Goal: Task Accomplishment & Management: Use online tool/utility

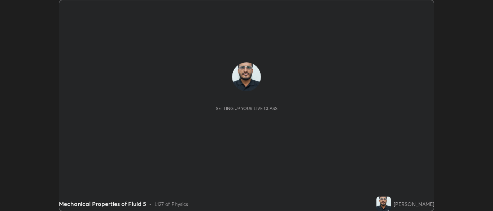
scroll to position [211, 493]
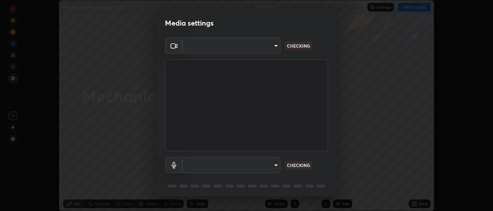
type input "34e31713075c762eaf549acf7f79ea8c82e7b285c8b1d47eb74ddb9ef0427e79"
type input "default"
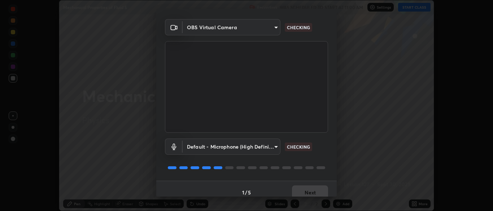
scroll to position [26, 0]
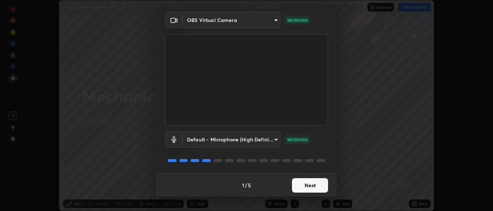
click at [301, 185] on button "Next" at bounding box center [310, 185] width 36 height 14
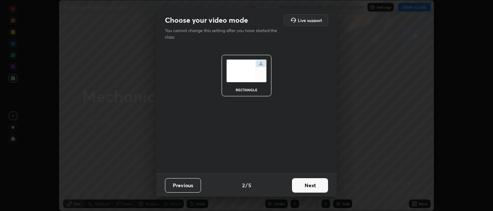
click at [302, 186] on button "Next" at bounding box center [310, 185] width 36 height 14
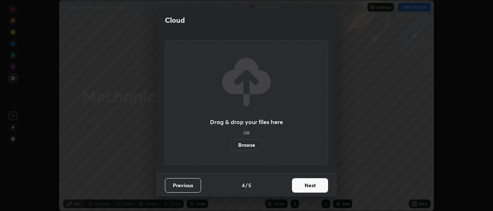
click at [302, 184] on button "Next" at bounding box center [310, 185] width 36 height 14
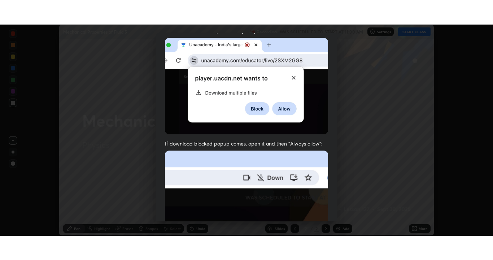
scroll to position [173, 0]
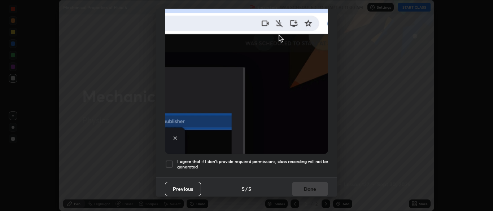
click at [170, 160] on div at bounding box center [169, 164] width 9 height 9
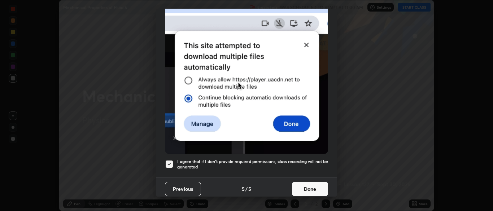
click at [307, 185] on button "Done" at bounding box center [310, 189] width 36 height 14
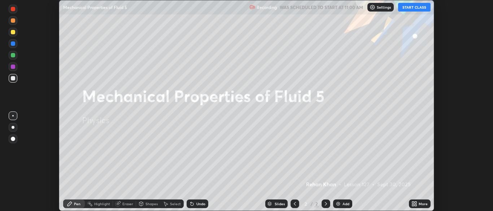
click at [407, 10] on button "START CLASS" at bounding box center [414, 7] width 32 height 9
click at [420, 204] on div "More" at bounding box center [423, 204] width 9 height 4
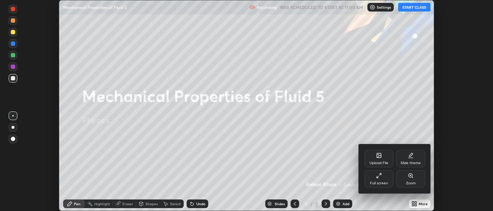
click at [381, 180] on div "Full screen" at bounding box center [378, 178] width 29 height 17
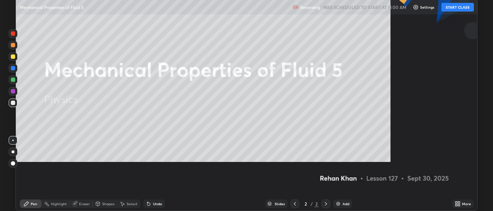
scroll to position [260, 493]
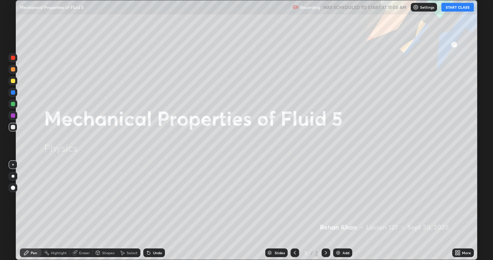
click at [449, 8] on button "START CLASS" at bounding box center [457, 7] width 32 height 9
click at [343, 211] on div "Add" at bounding box center [342, 252] width 19 height 9
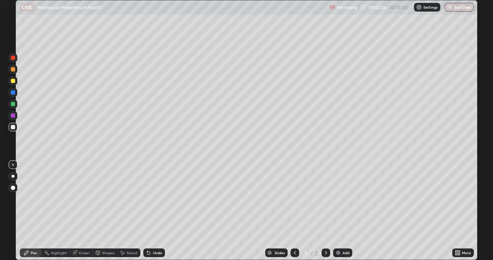
click at [16, 179] on div at bounding box center [13, 176] width 9 height 9
click at [13, 83] on div at bounding box center [13, 81] width 4 height 4
click at [11, 128] on div at bounding box center [13, 127] width 4 height 4
click at [150, 211] on icon at bounding box center [149, 253] width 6 height 6
click at [153, 211] on div "Undo" at bounding box center [157, 253] width 9 height 4
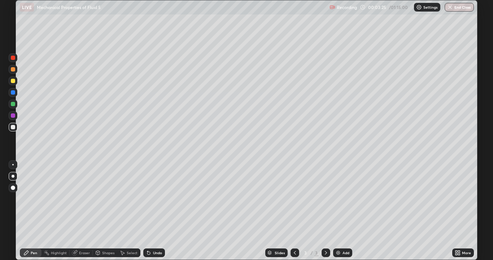
click at [152, 211] on div "Undo" at bounding box center [154, 252] width 22 height 9
click at [153, 211] on div "Undo" at bounding box center [157, 253] width 9 height 4
click at [13, 165] on div at bounding box center [12, 164] width 1 height 1
click at [85, 211] on div "Eraser" at bounding box center [81, 252] width 23 height 9
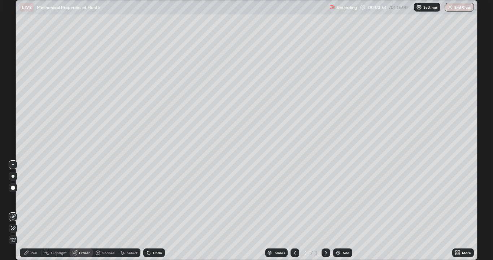
click at [106, 211] on div "Shapes" at bounding box center [108, 253] width 12 height 4
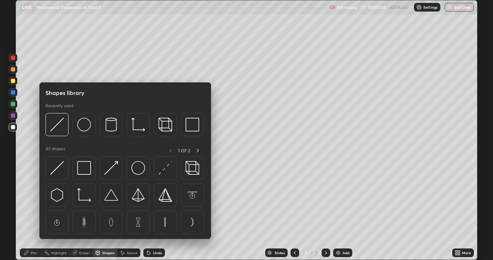
click at [11, 127] on div at bounding box center [13, 127] width 4 height 4
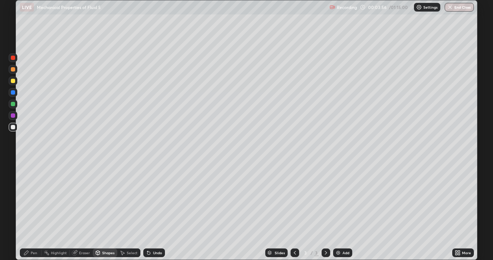
click at [105, 211] on div "Shapes" at bounding box center [108, 253] width 12 height 4
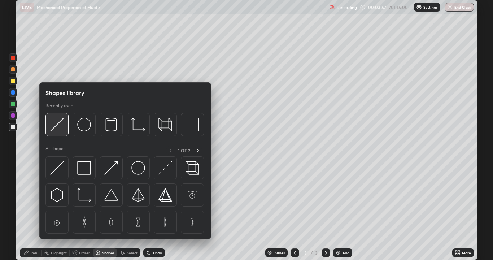
click at [55, 129] on img at bounding box center [57, 125] width 14 height 14
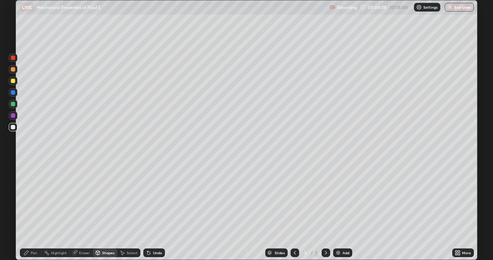
click at [13, 80] on div at bounding box center [13, 81] width 4 height 4
click at [82, 211] on div "Eraser" at bounding box center [84, 253] width 11 height 4
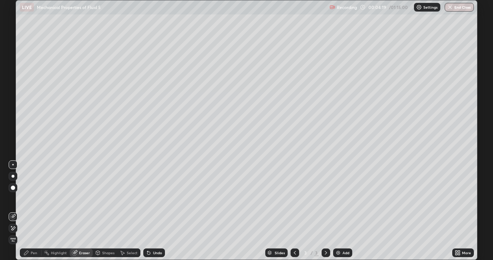
click at [30, 211] on div "Pen" at bounding box center [31, 252] width 22 height 9
click at [12, 70] on div at bounding box center [13, 69] width 4 height 4
click at [153, 211] on div "Undo" at bounding box center [157, 253] width 9 height 4
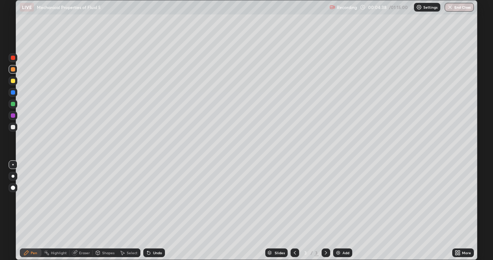
click at [155, 211] on div "Undo" at bounding box center [157, 253] width 9 height 4
click at [154, 211] on div "Undo" at bounding box center [157, 253] width 9 height 4
click at [157, 211] on div "Undo" at bounding box center [157, 253] width 9 height 4
click at [156, 211] on div "Undo" at bounding box center [157, 253] width 9 height 4
click at [153, 211] on div "Undo" at bounding box center [157, 253] width 9 height 4
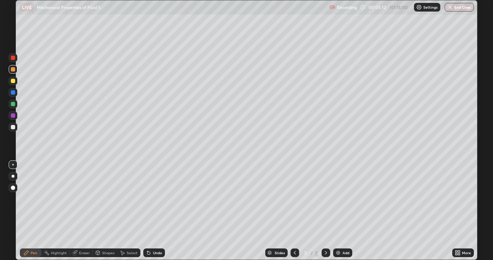
click at [12, 81] on div at bounding box center [13, 81] width 4 height 4
click at [101, 211] on div "Shapes" at bounding box center [105, 252] width 25 height 9
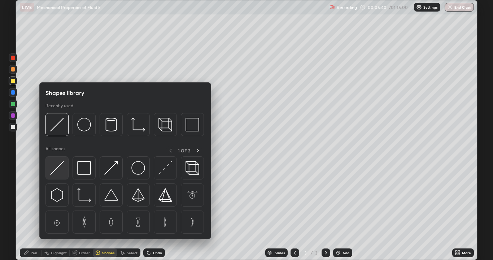
click at [60, 171] on img at bounding box center [57, 168] width 14 height 14
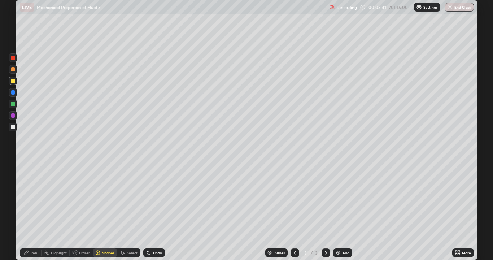
click at [14, 93] on div at bounding box center [13, 92] width 4 height 4
click at [81, 211] on div "Eraser" at bounding box center [84, 253] width 11 height 4
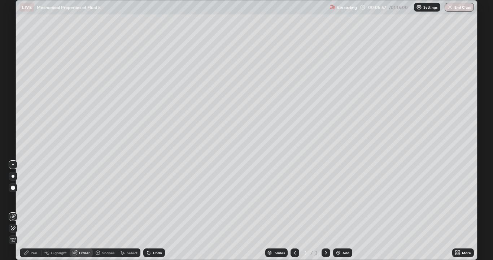
click at [33, 211] on div "Pen" at bounding box center [34, 253] width 6 height 4
click at [13, 104] on div at bounding box center [13, 104] width 4 height 4
click at [12, 128] on div at bounding box center [13, 127] width 4 height 4
click at [12, 82] on div at bounding box center [13, 81] width 4 height 4
click at [149, 211] on icon at bounding box center [148, 253] width 3 height 3
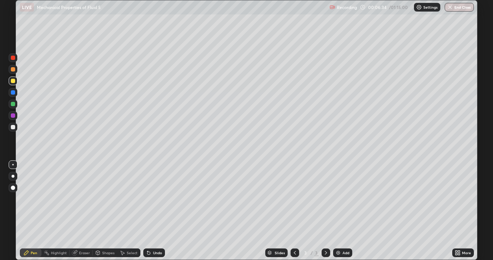
click at [150, 211] on icon at bounding box center [149, 253] width 6 height 6
click at [136, 211] on div "Select" at bounding box center [128, 252] width 23 height 14
click at [26, 211] on icon at bounding box center [26, 252] width 4 height 4
click at [13, 96] on div at bounding box center [13, 92] width 9 height 9
click at [13, 128] on div at bounding box center [13, 127] width 4 height 4
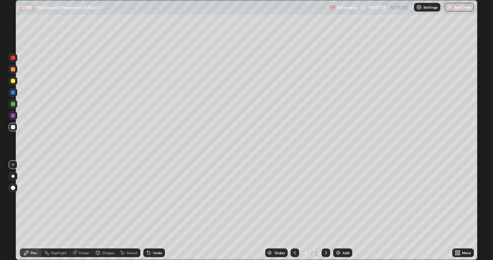
click at [80, 211] on div "Eraser" at bounding box center [84, 253] width 11 height 4
click at [31, 211] on div "Pen" at bounding box center [31, 252] width 22 height 9
click at [14, 91] on div at bounding box center [13, 92] width 4 height 4
click at [13, 129] on div at bounding box center [13, 127] width 4 height 4
click at [11, 104] on div at bounding box center [13, 104] width 4 height 4
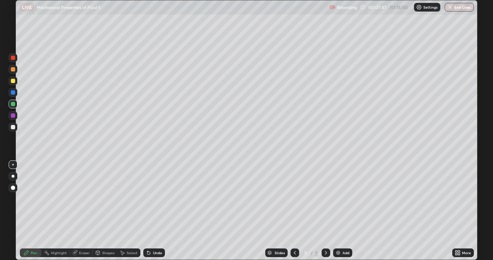
click at [12, 128] on div at bounding box center [13, 127] width 4 height 4
click at [155, 211] on div "Undo" at bounding box center [157, 253] width 9 height 4
click at [154, 211] on div "Undo" at bounding box center [157, 253] width 9 height 4
click at [13, 83] on div at bounding box center [13, 81] width 9 height 9
click at [148, 211] on div "Undo" at bounding box center [154, 252] width 22 height 9
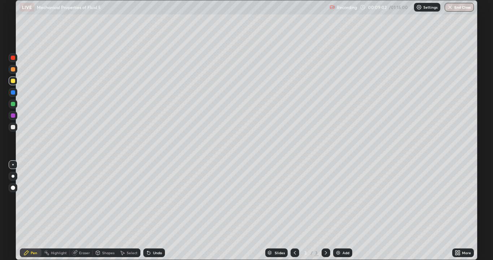
click at [150, 211] on div "Undo" at bounding box center [154, 252] width 22 height 9
click at [152, 211] on div "Undo" at bounding box center [154, 252] width 22 height 9
click at [14, 130] on div at bounding box center [13, 127] width 9 height 9
click at [153, 211] on div "Undo" at bounding box center [157, 253] width 9 height 4
click at [152, 211] on div "Undo" at bounding box center [154, 252] width 22 height 9
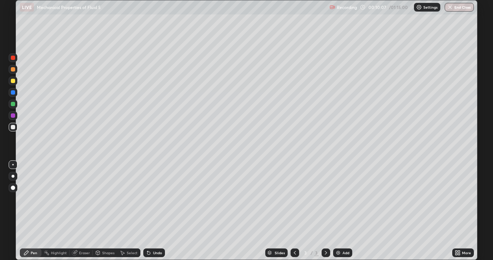
click at [11, 104] on div at bounding box center [13, 104] width 4 height 4
click at [13, 127] on div at bounding box center [13, 127] width 4 height 4
click at [156, 211] on div "Undo" at bounding box center [157, 253] width 9 height 4
click at [155, 211] on div "Undo" at bounding box center [154, 252] width 22 height 9
click at [86, 211] on div "Eraser" at bounding box center [84, 253] width 11 height 4
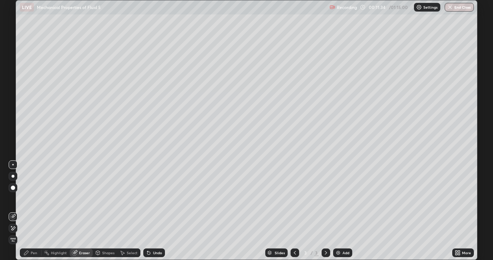
click at [32, 211] on div "Pen" at bounding box center [31, 252] width 22 height 9
click at [13, 82] on div at bounding box center [13, 81] width 4 height 4
click at [467, 211] on div "More" at bounding box center [466, 253] width 9 height 4
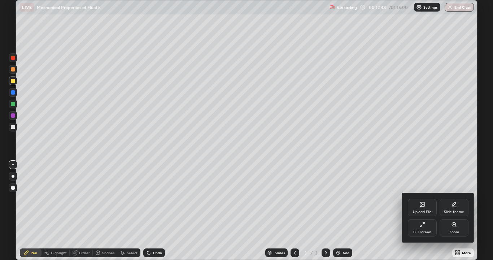
click at [427, 211] on div "Full screen" at bounding box center [422, 227] width 29 height 17
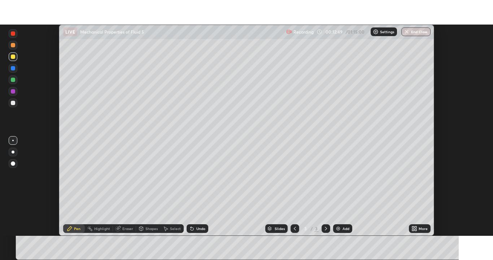
scroll to position [35878, 35596]
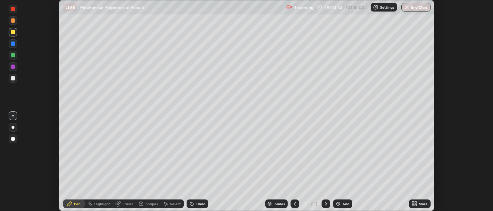
click at [419, 204] on div "More" at bounding box center [423, 204] width 9 height 4
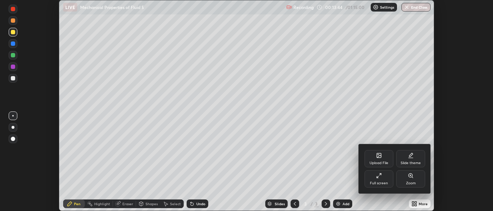
click at [382, 184] on div "Full screen" at bounding box center [379, 184] width 18 height 4
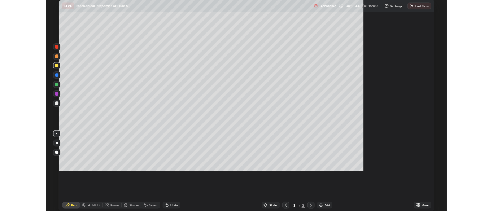
scroll to position [260, 493]
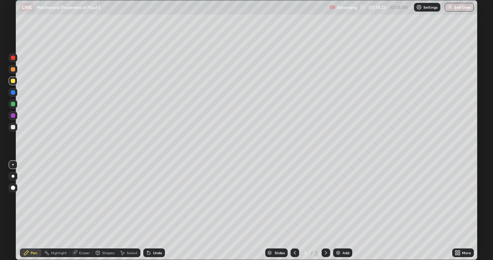
click at [13, 70] on div at bounding box center [13, 69] width 4 height 4
click at [0, 180] on div "Setting up your live class" at bounding box center [246, 130] width 493 height 260
click at [343, 211] on div "Add" at bounding box center [345, 253] width 7 height 4
click at [14, 127] on div at bounding box center [13, 127] width 4 height 4
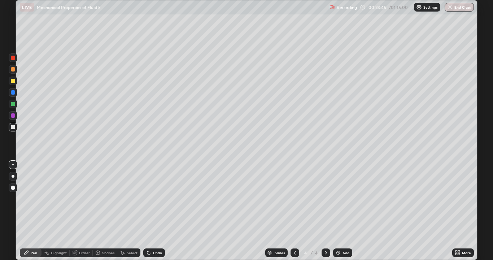
click at [147, 211] on icon at bounding box center [147, 251] width 1 height 1
click at [149, 211] on icon at bounding box center [149, 253] width 6 height 6
click at [150, 211] on icon at bounding box center [149, 253] width 6 height 6
click at [151, 211] on div "Undo" at bounding box center [154, 252] width 22 height 9
click at [13, 80] on div at bounding box center [13, 81] width 4 height 4
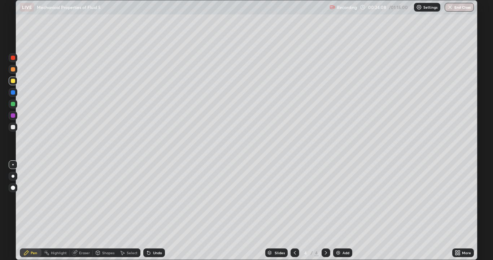
click at [12, 127] on div at bounding box center [13, 127] width 4 height 4
click at [12, 105] on div at bounding box center [13, 104] width 4 height 4
click at [14, 126] on div at bounding box center [13, 127] width 4 height 4
click at [151, 211] on div "Undo" at bounding box center [154, 252] width 22 height 9
click at [152, 211] on div "Undo" at bounding box center [154, 252] width 22 height 9
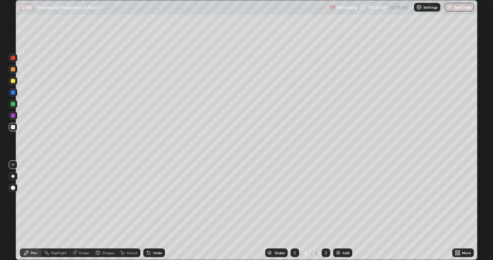
click at [344, 211] on div "Add" at bounding box center [342, 252] width 19 height 9
click at [13, 127] on div at bounding box center [13, 127] width 4 height 4
click at [12, 173] on div at bounding box center [13, 176] width 9 height 9
click at [12, 81] on div at bounding box center [13, 81] width 4 height 4
click at [102, 211] on div "Shapes" at bounding box center [105, 252] width 25 height 9
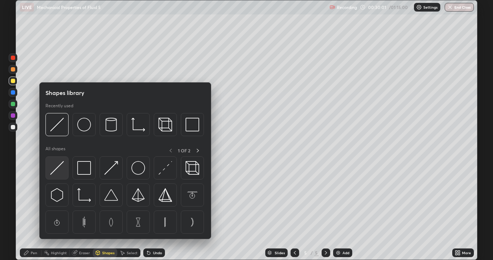
click at [55, 171] on img at bounding box center [57, 168] width 14 height 14
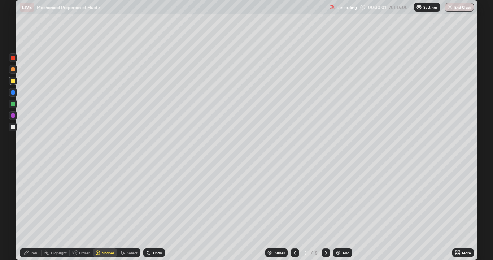
click at [12, 127] on div at bounding box center [13, 127] width 4 height 4
click at [35, 211] on div "Pen" at bounding box center [34, 253] width 6 height 4
click at [12, 127] on div at bounding box center [13, 127] width 4 height 4
click at [13, 82] on div at bounding box center [13, 81] width 4 height 4
click at [104, 211] on div "Shapes" at bounding box center [105, 252] width 25 height 9
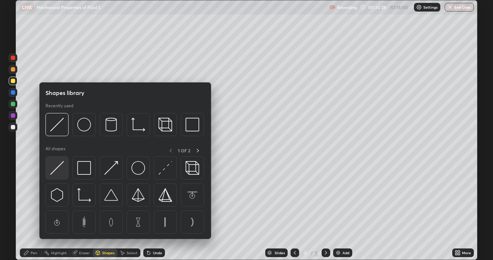
click at [55, 171] on img at bounding box center [57, 168] width 14 height 14
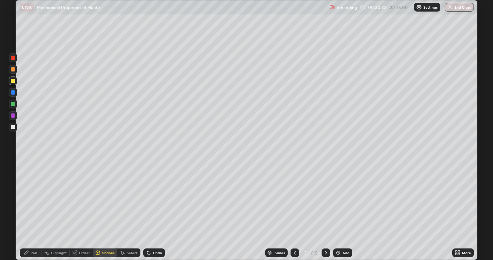
click at [29, 211] on div "Pen" at bounding box center [31, 252] width 22 height 9
click at [13, 103] on div at bounding box center [13, 104] width 4 height 4
click at [81, 211] on div "Eraser" at bounding box center [81, 252] width 23 height 9
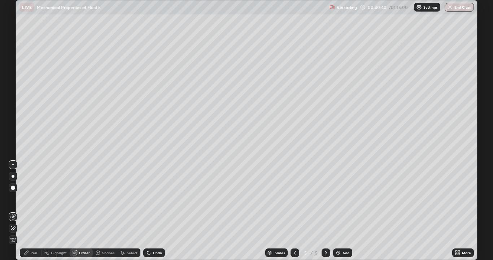
click at [31, 211] on div "Pen" at bounding box center [34, 253] width 6 height 4
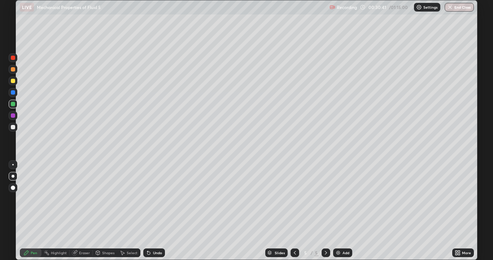
click at [13, 176] on div at bounding box center [13, 176] width 3 height 3
click at [14, 128] on div at bounding box center [13, 127] width 4 height 4
click at [153, 211] on div "Undo" at bounding box center [157, 253] width 9 height 4
click at [154, 211] on div "Undo" at bounding box center [157, 253] width 9 height 4
click at [153, 211] on div "Undo" at bounding box center [157, 253] width 9 height 4
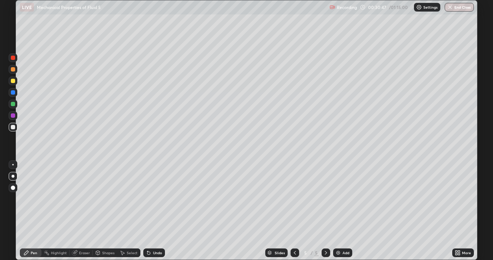
click at [154, 211] on div "Undo" at bounding box center [157, 253] width 9 height 4
click at [13, 164] on div at bounding box center [12, 164] width 1 height 1
click at [103, 211] on div "Shapes" at bounding box center [105, 252] width 25 height 9
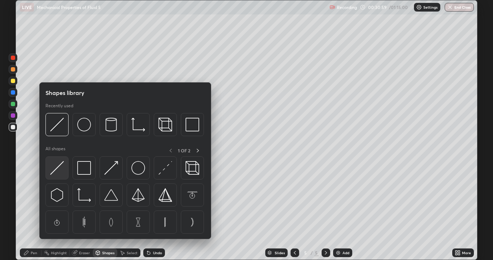
click at [56, 174] on img at bounding box center [57, 168] width 14 height 14
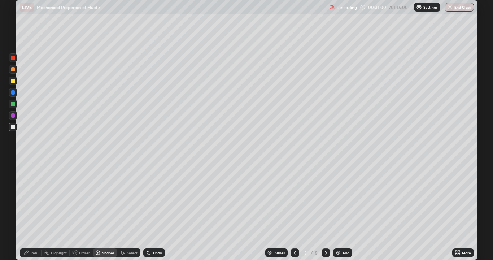
click at [12, 93] on div at bounding box center [13, 92] width 4 height 4
click at [12, 80] on div at bounding box center [13, 81] width 4 height 4
click at [30, 211] on div "Pen" at bounding box center [31, 252] width 22 height 9
click at [153, 211] on div "Undo" at bounding box center [157, 253] width 9 height 4
click at [151, 211] on div "Undo" at bounding box center [154, 252] width 22 height 9
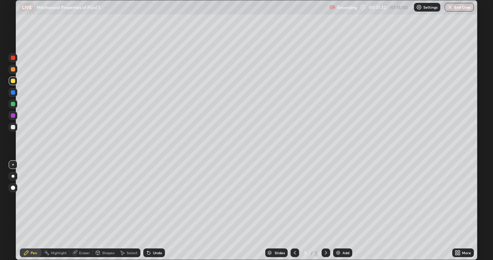
click at [12, 70] on div at bounding box center [13, 69] width 4 height 4
click at [12, 130] on div at bounding box center [13, 127] width 9 height 9
click at [155, 211] on div "Undo" at bounding box center [154, 252] width 22 height 9
click at [155, 211] on div "Undo" at bounding box center [157, 253] width 9 height 4
click at [156, 211] on div "Undo" at bounding box center [157, 253] width 9 height 4
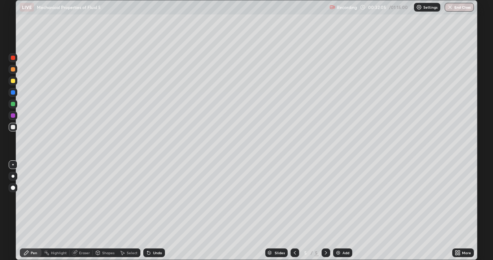
click at [158, 211] on div "Undo" at bounding box center [157, 253] width 9 height 4
click at [155, 211] on div "Undo" at bounding box center [157, 253] width 9 height 4
click at [11, 70] on div at bounding box center [13, 69] width 4 height 4
click at [13, 128] on div at bounding box center [13, 127] width 4 height 4
click at [14, 91] on div at bounding box center [13, 92] width 4 height 4
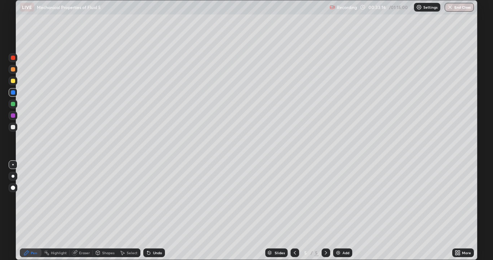
click at [12, 126] on div at bounding box center [13, 127] width 4 height 4
click at [156, 211] on div "Undo" at bounding box center [154, 252] width 22 height 9
click at [155, 211] on div "Undo" at bounding box center [154, 252] width 22 height 9
click at [154, 211] on div "Undo" at bounding box center [154, 252] width 22 height 9
click at [160, 211] on div "Undo" at bounding box center [154, 252] width 22 height 9
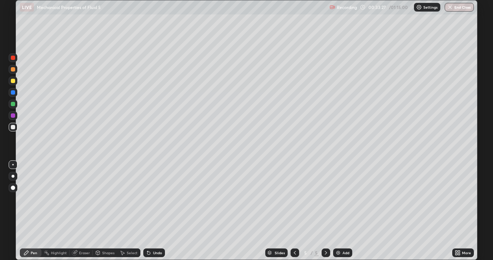
click at [156, 211] on div "Undo" at bounding box center [157, 253] width 9 height 4
click at [152, 211] on div "Undo" at bounding box center [154, 252] width 22 height 9
click at [13, 93] on div at bounding box center [13, 92] width 4 height 4
click at [14, 128] on div at bounding box center [13, 127] width 4 height 4
click at [14, 93] on div at bounding box center [13, 92] width 4 height 4
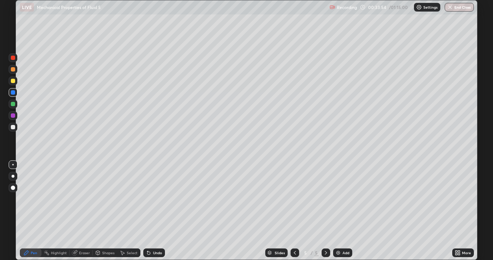
click at [14, 129] on div at bounding box center [13, 127] width 4 height 4
click at [13, 83] on div at bounding box center [13, 81] width 4 height 4
click at [12, 105] on div at bounding box center [13, 104] width 4 height 4
click at [13, 69] on div at bounding box center [13, 69] width 4 height 4
click at [153, 211] on div "Undo" at bounding box center [157, 253] width 9 height 4
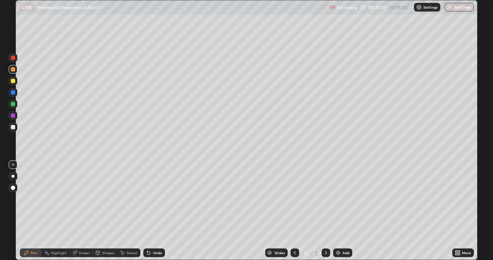
click at [152, 211] on div "Undo" at bounding box center [154, 252] width 22 height 9
click at [13, 93] on div at bounding box center [13, 92] width 4 height 4
click at [15, 70] on div at bounding box center [13, 69] width 4 height 4
click at [14, 104] on div at bounding box center [13, 104] width 4 height 4
click at [13, 58] on div at bounding box center [13, 58] width 4 height 4
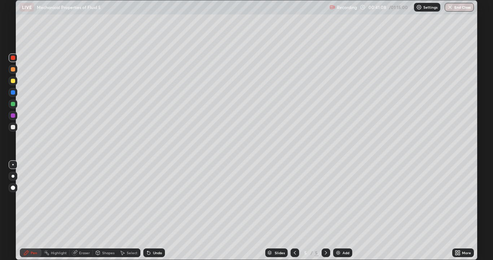
click at [13, 84] on div at bounding box center [13, 81] width 9 height 9
click at [340, 211] on img at bounding box center [338, 253] width 6 height 6
click at [10, 127] on div at bounding box center [13, 127] width 9 height 9
click at [294, 211] on icon at bounding box center [295, 253] width 6 height 6
click at [325, 211] on icon at bounding box center [326, 253] width 2 height 4
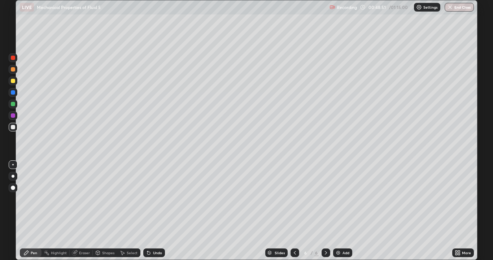
click at [82, 211] on div "Eraser" at bounding box center [84, 253] width 11 height 4
click at [31, 211] on div "Pen" at bounding box center [34, 253] width 6 height 4
click at [13, 165] on div at bounding box center [12, 164] width 1 height 1
click at [151, 211] on div "Undo" at bounding box center [154, 252] width 22 height 9
click at [153, 211] on div "Undo" at bounding box center [157, 253] width 9 height 4
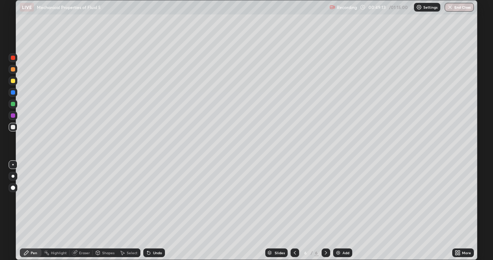
click at [153, 211] on div "Undo" at bounding box center [157, 253] width 9 height 4
click at [12, 81] on div at bounding box center [13, 81] width 4 height 4
click at [12, 127] on div at bounding box center [13, 127] width 4 height 4
click at [13, 82] on div at bounding box center [13, 81] width 4 height 4
click at [15, 127] on div at bounding box center [13, 127] width 4 height 4
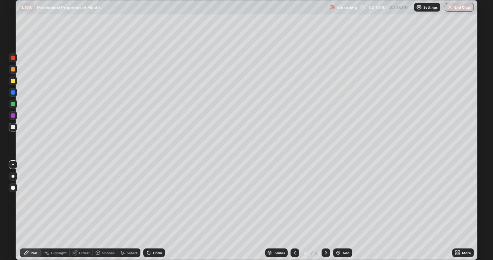
click at [83, 211] on div "Eraser" at bounding box center [84, 253] width 11 height 4
click at [38, 211] on div "Pen" at bounding box center [31, 252] width 22 height 9
click at [293, 211] on icon at bounding box center [295, 253] width 6 height 6
click at [325, 211] on icon at bounding box center [326, 253] width 6 height 6
click at [294, 211] on div at bounding box center [295, 252] width 9 height 9
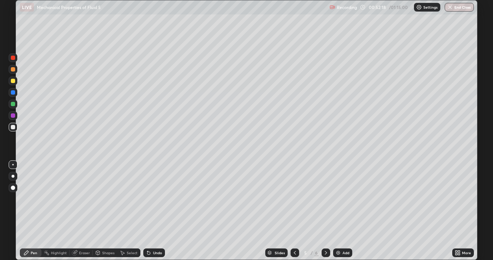
click at [324, 211] on icon at bounding box center [326, 253] width 6 height 6
click at [346, 211] on div "Add" at bounding box center [345, 253] width 7 height 4
click at [14, 70] on div at bounding box center [13, 69] width 4 height 4
click at [12, 128] on div at bounding box center [13, 127] width 4 height 4
click at [105, 211] on div "Shapes" at bounding box center [108, 253] width 12 height 4
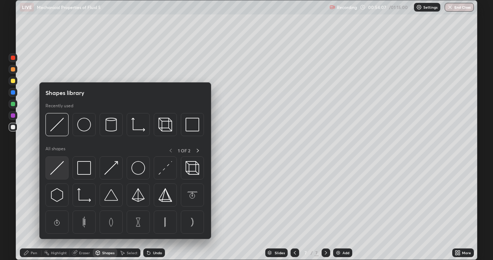
click at [56, 166] on img at bounding box center [57, 168] width 14 height 14
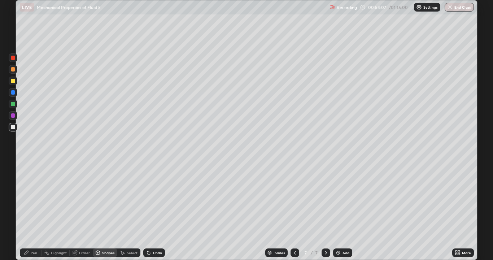
click at [10, 128] on div at bounding box center [13, 127] width 9 height 9
click at [30, 211] on div "Pen" at bounding box center [31, 252] width 22 height 9
click at [85, 211] on div "Eraser" at bounding box center [84, 253] width 11 height 4
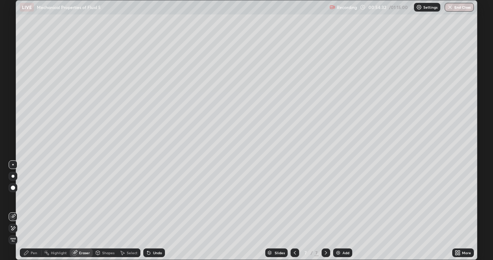
click at [32, 211] on div "Pen" at bounding box center [34, 253] width 6 height 4
click at [14, 82] on div at bounding box center [13, 81] width 4 height 4
click at [109, 211] on div "Shapes" at bounding box center [108, 253] width 12 height 4
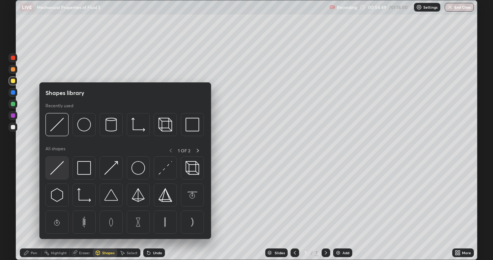
click at [60, 169] on img at bounding box center [57, 168] width 14 height 14
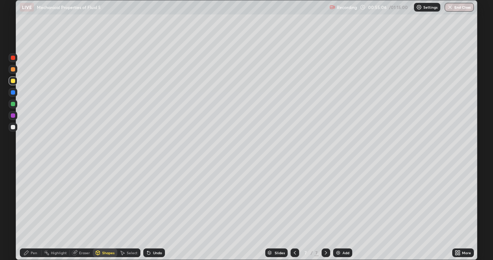
click at [81, 211] on div "Eraser" at bounding box center [84, 253] width 11 height 4
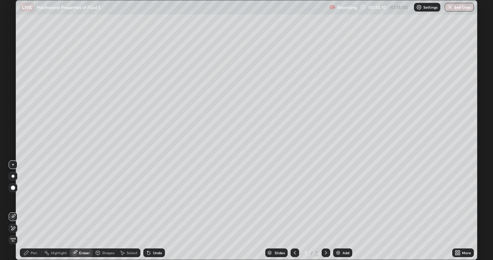
click at [31, 211] on div "Pen" at bounding box center [34, 253] width 6 height 4
click at [13, 127] on div at bounding box center [13, 127] width 4 height 4
click at [13, 81] on div at bounding box center [13, 81] width 4 height 4
click at [14, 128] on div at bounding box center [13, 127] width 4 height 4
click at [14, 106] on div at bounding box center [13, 104] width 9 height 9
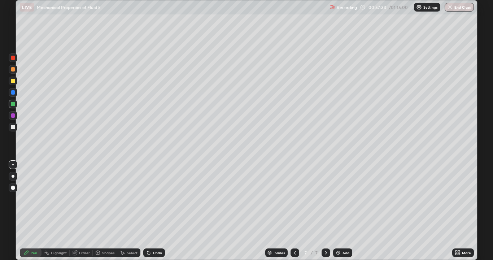
click at [13, 106] on div at bounding box center [13, 104] width 4 height 4
click at [13, 69] on div at bounding box center [13, 69] width 4 height 4
click at [291, 211] on div at bounding box center [295, 252] width 9 height 9
click at [324, 211] on icon at bounding box center [326, 253] width 6 height 6
click at [12, 73] on div at bounding box center [13, 69] width 9 height 9
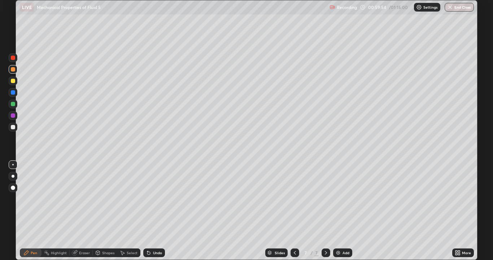
click at [16, 115] on div at bounding box center [13, 115] width 9 height 9
click at [294, 211] on icon at bounding box center [295, 253] width 6 height 6
click at [297, 211] on icon at bounding box center [295, 253] width 6 height 6
click at [325, 211] on icon at bounding box center [326, 253] width 6 height 6
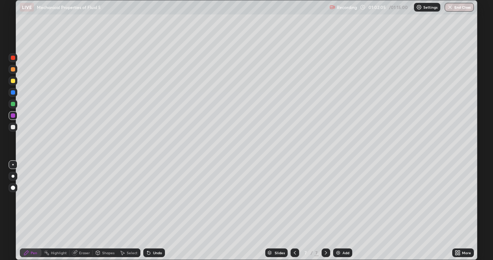
click at [347, 211] on div "Add" at bounding box center [345, 253] width 7 height 4
click at [12, 127] on div at bounding box center [13, 127] width 4 height 4
click at [12, 177] on div at bounding box center [13, 176] width 3 height 3
click at [12, 127] on div at bounding box center [13, 127] width 4 height 4
click at [34, 211] on div "Pen" at bounding box center [34, 253] width 6 height 4
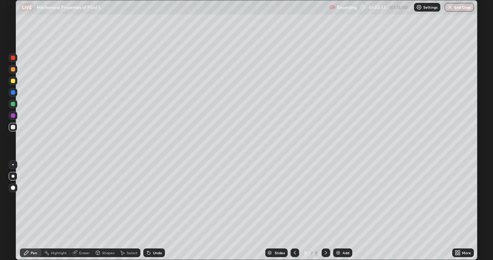
click at [13, 165] on div at bounding box center [12, 164] width 1 height 1
click at [156, 211] on div "Undo" at bounding box center [157, 253] width 9 height 4
click at [155, 211] on div "Undo" at bounding box center [154, 252] width 22 height 9
click at [106, 211] on div "Shapes" at bounding box center [108, 253] width 12 height 4
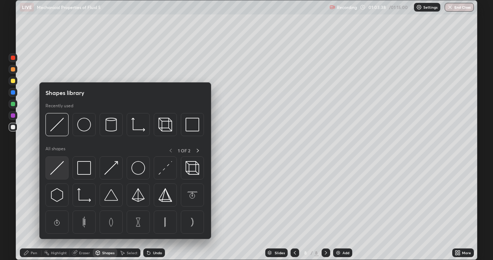
click at [55, 171] on img at bounding box center [57, 168] width 14 height 14
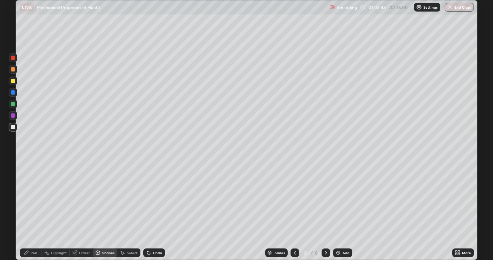
click at [156, 211] on div "Undo" at bounding box center [157, 253] width 9 height 4
click at [29, 211] on div "Pen" at bounding box center [31, 252] width 22 height 9
click at [12, 81] on div at bounding box center [13, 81] width 4 height 4
click at [14, 69] on div at bounding box center [13, 69] width 4 height 4
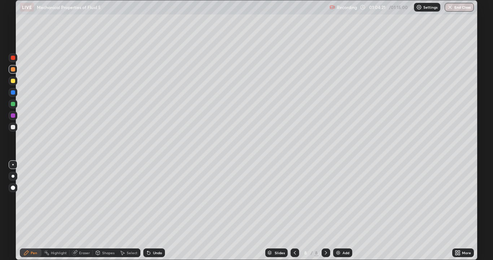
click at [13, 127] on div at bounding box center [13, 127] width 4 height 4
click at [13, 105] on div at bounding box center [13, 104] width 4 height 4
click at [11, 127] on div at bounding box center [13, 127] width 4 height 4
click at [11, 114] on div at bounding box center [13, 115] width 4 height 4
click at [11, 129] on div at bounding box center [13, 127] width 9 height 9
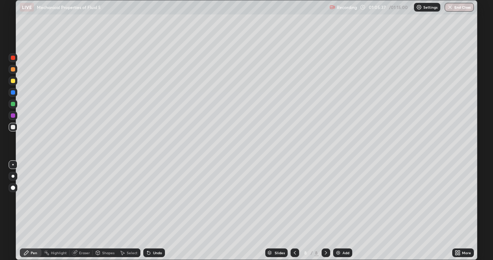
click at [16, 81] on div at bounding box center [13, 81] width 9 height 9
click at [12, 129] on div at bounding box center [13, 127] width 4 height 4
click at [150, 211] on icon at bounding box center [149, 253] width 6 height 6
click at [153, 211] on div "Undo" at bounding box center [157, 253] width 9 height 4
click at [11, 82] on div at bounding box center [13, 81] width 4 height 4
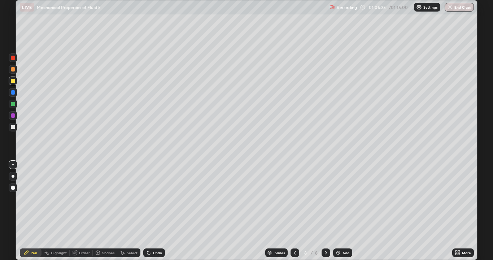
click at [13, 127] on div at bounding box center [13, 127] width 4 height 4
click at [153, 211] on div "Undo" at bounding box center [157, 253] width 9 height 4
click at [155, 211] on div "Undo" at bounding box center [154, 252] width 22 height 9
click at [156, 211] on div "Undo" at bounding box center [154, 252] width 22 height 9
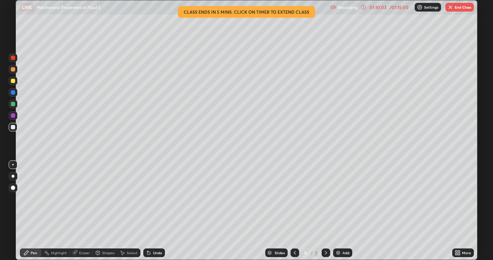
click at [380, 6] on div "01:10:03" at bounding box center [378, 7] width 20 height 4
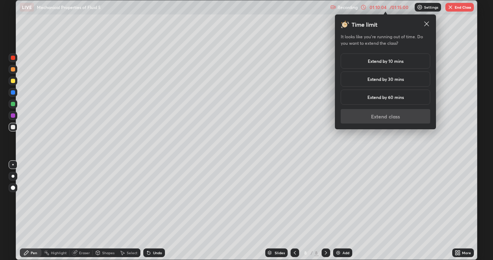
click at [381, 61] on h5 "Extend by 10 mins" at bounding box center [386, 61] width 36 height 6
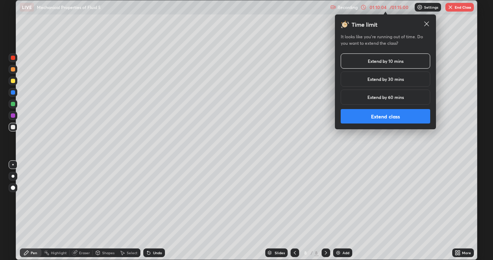
click at [389, 118] on button "Extend class" at bounding box center [386, 116] width 90 height 14
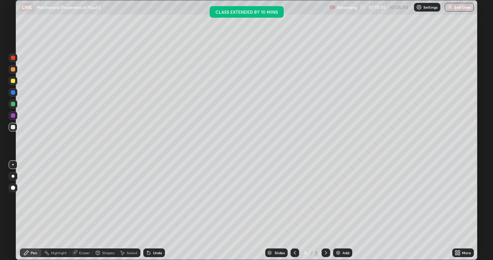
click at [13, 129] on div at bounding box center [13, 127] width 4 height 4
click at [13, 82] on div at bounding box center [13, 81] width 4 height 4
click at [9, 128] on div at bounding box center [13, 127] width 9 height 9
click at [13, 82] on div at bounding box center [13, 81] width 4 height 4
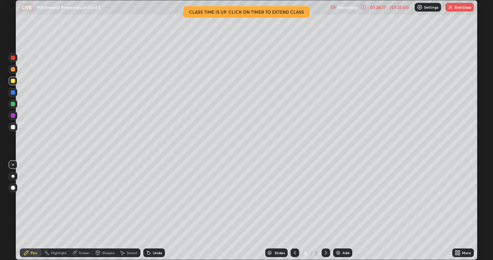
click at [457, 5] on button "End Class" at bounding box center [459, 7] width 29 height 9
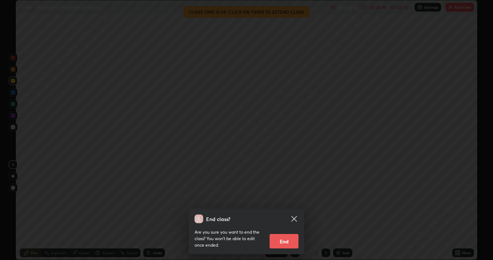
click at [285, 211] on button "End" at bounding box center [284, 241] width 29 height 14
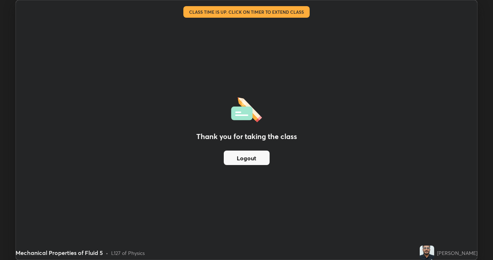
click at [259, 157] on button "Logout" at bounding box center [247, 157] width 46 height 14
click at [258, 158] on button "Logout" at bounding box center [247, 157] width 46 height 14
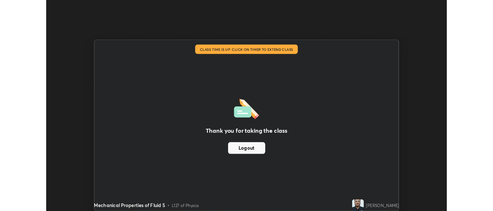
scroll to position [35878, 35596]
